Goal: Transaction & Acquisition: Purchase product/service

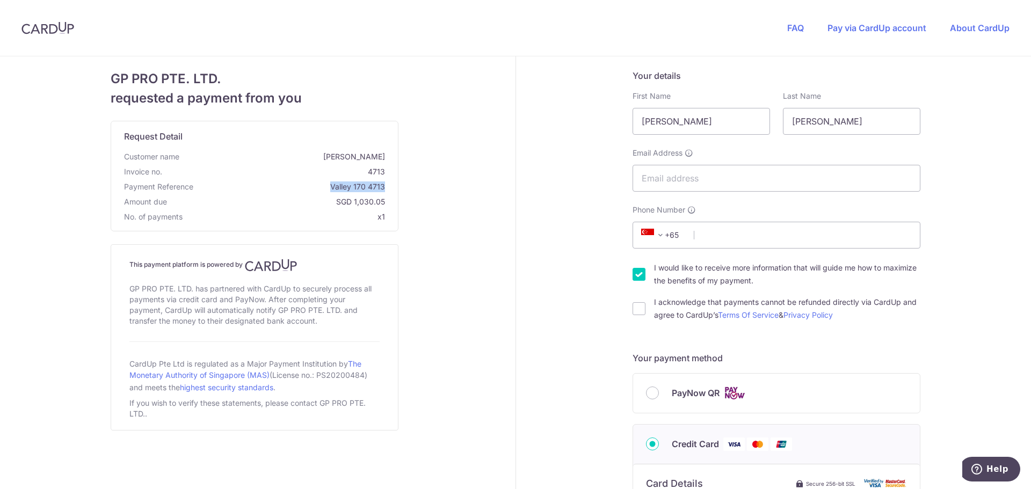
drag, startPoint x: 330, startPoint y: 187, endPoint x: 388, endPoint y: 181, distance: 58.3
click at [388, 181] on div "Request Detail Customer name Brian Chung Invoice no. 4713 Payment Reference Val…" at bounding box center [254, 175] width 287 height 109
